Goal: Task Accomplishment & Management: Use online tool/utility

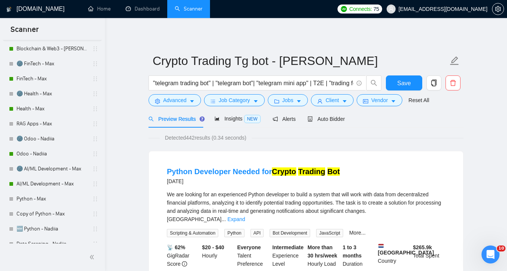
scroll to position [126, 0]
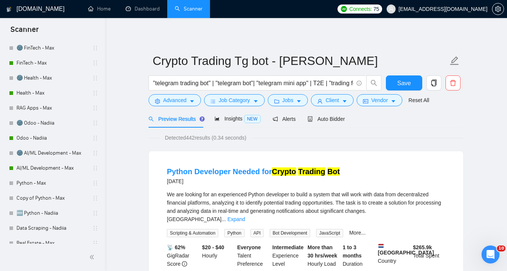
click at [47, 138] on link "Odoo - Nadiia" at bounding box center [52, 138] width 71 height 15
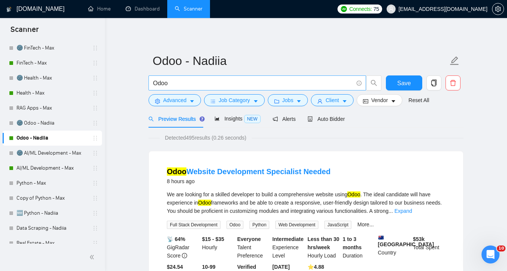
click at [222, 86] on input "Odoo" at bounding box center [253, 82] width 200 height 9
click at [50, 148] on link "🌚 AI/ML Development - Max" at bounding box center [52, 153] width 71 height 15
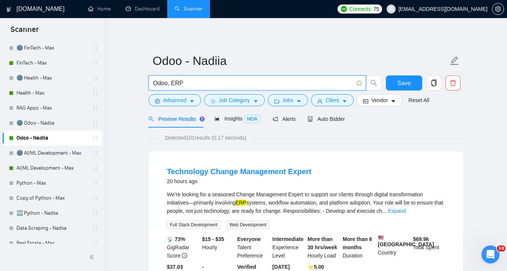
click at [177, 85] on input "Odoo, ERP" at bounding box center [253, 82] width 200 height 9
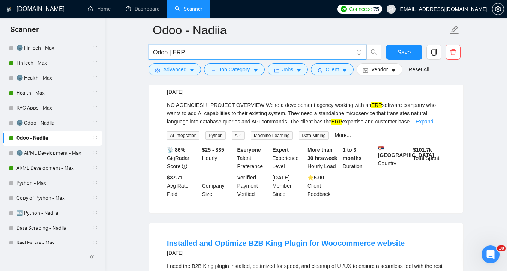
scroll to position [1221, 0]
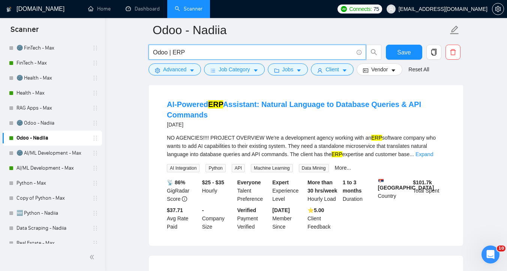
type input "Odoo | ERP"
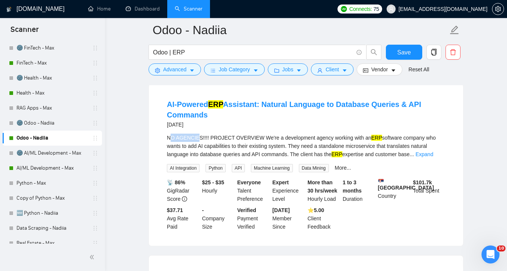
drag, startPoint x: 169, startPoint y: 147, endPoint x: 198, endPoint y: 146, distance: 29.3
click at [198, 146] on div "NO AGENCIES!!!! PROJECT OVERVIEW We're a development agency working with an ERP…" at bounding box center [306, 146] width 278 height 25
drag, startPoint x: 168, startPoint y: 146, endPoint x: 201, endPoint y: 146, distance: 33.0
click at [201, 146] on div "NO AGENCIES!!!! PROJECT OVERVIEW We're a development agency working with an ERP…" at bounding box center [306, 146] width 278 height 25
copy div "NO AGENCIES"
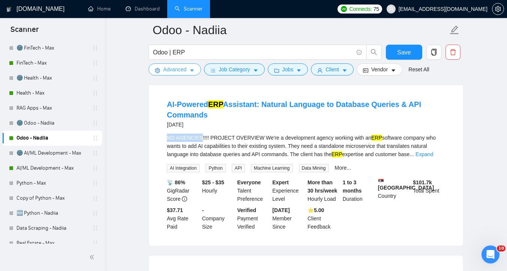
click at [185, 70] on span "Advanced" at bounding box center [174, 69] width 23 height 8
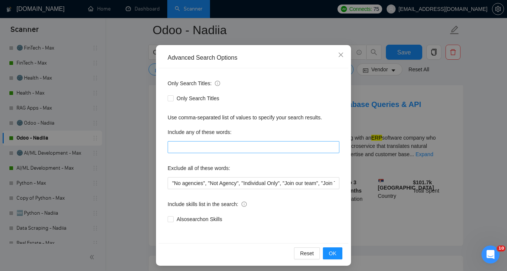
scroll to position [40, 0]
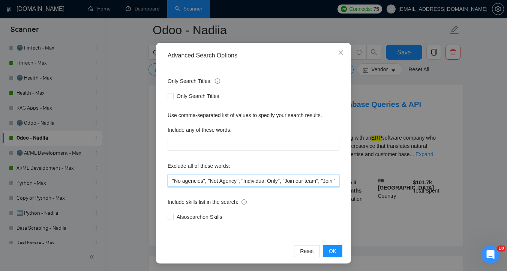
click at [172, 180] on input ""No agencies", "Not Agency", "Individual Only", "Join our team", "Join Team", (…" at bounding box center [254, 181] width 172 height 12
paste input "NO AGENCIES"
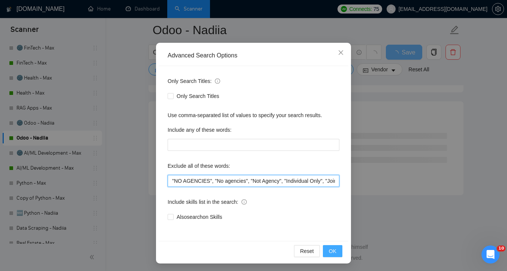
type input ""NO AGENCIES", "No agencies", "Not Agency", "Individual Only", "Join our team",…"
click at [335, 250] on span "OK" at bounding box center [333, 251] width 8 height 8
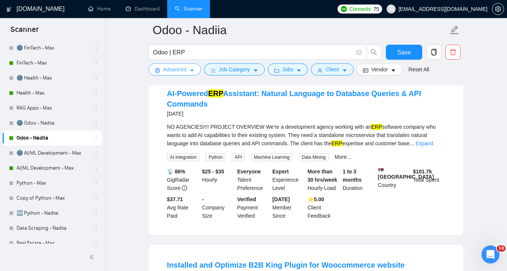
scroll to position [1228, 0]
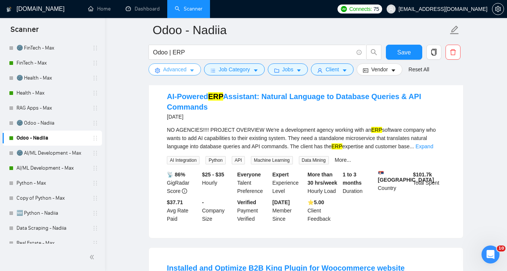
click at [185, 70] on span "Advanced" at bounding box center [174, 69] width 23 height 8
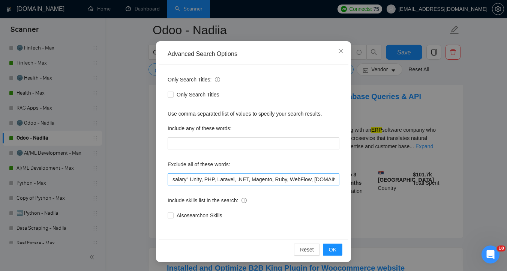
scroll to position [0, 561]
click at [336, 250] on span "OK" at bounding box center [333, 249] width 8 height 8
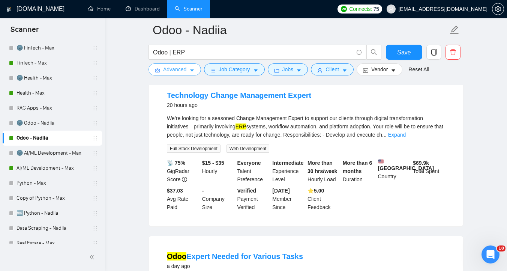
scroll to position [426, 0]
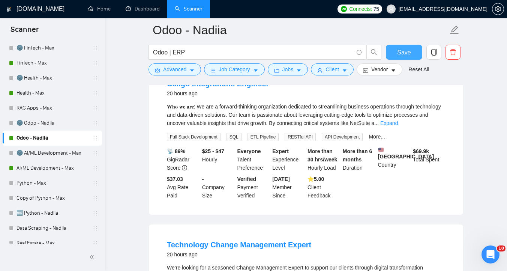
click at [411, 53] on button "Save" at bounding box center [404, 52] width 36 height 15
